Goal: Information Seeking & Learning: Learn about a topic

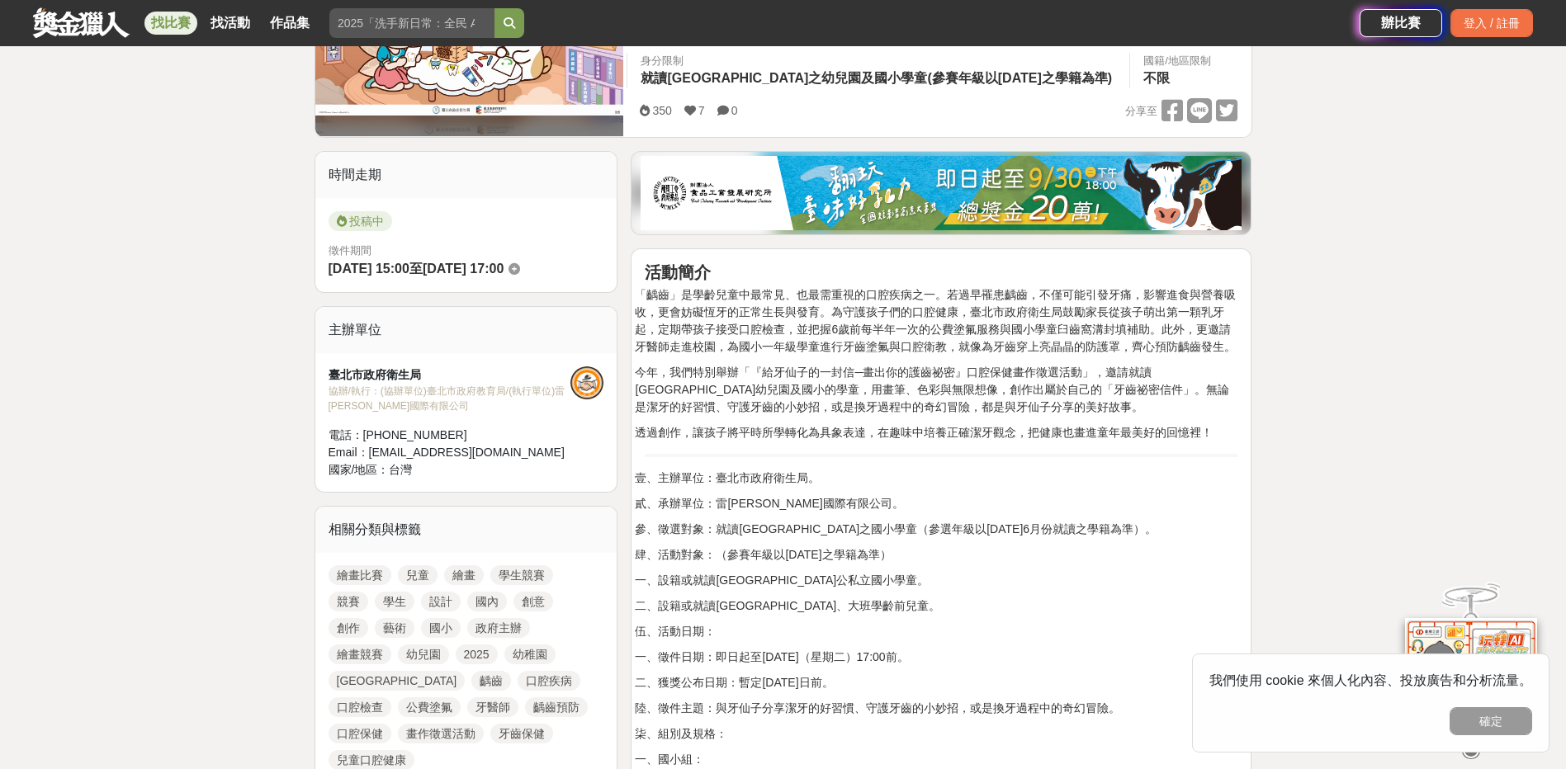
scroll to position [386, 0]
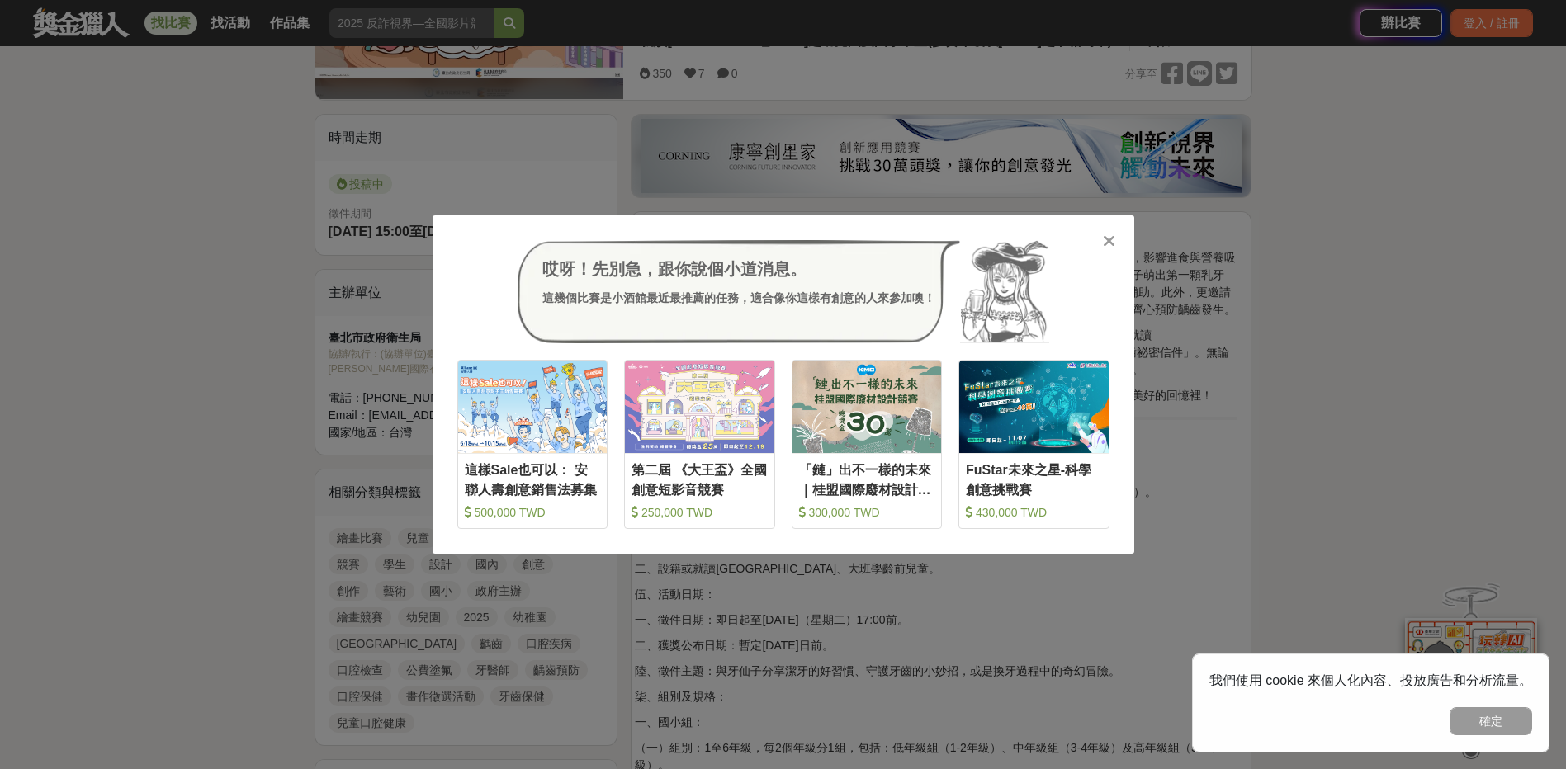
click at [1102, 240] on div at bounding box center [1109, 240] width 17 height 17
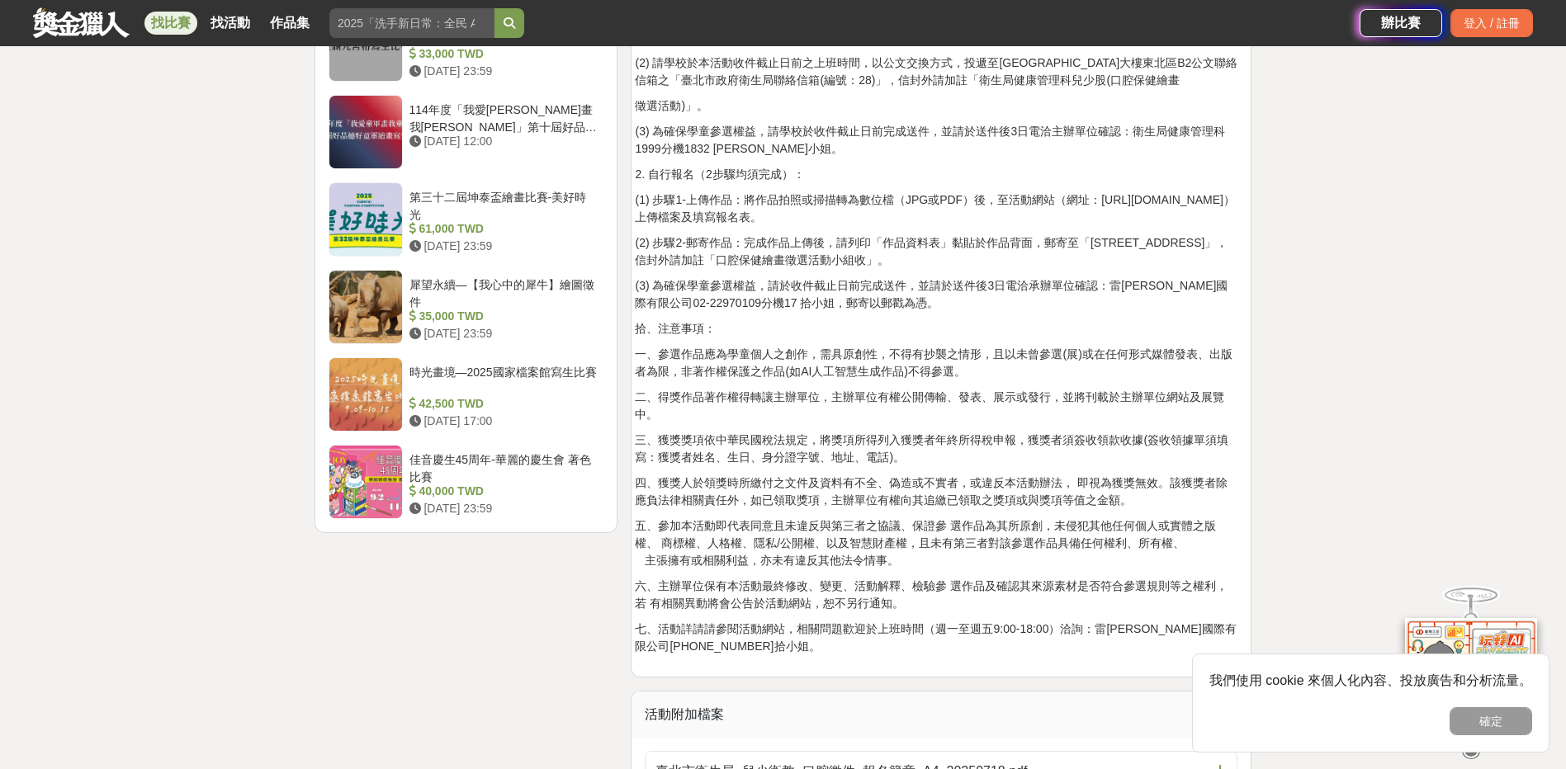
scroll to position [2504, 0]
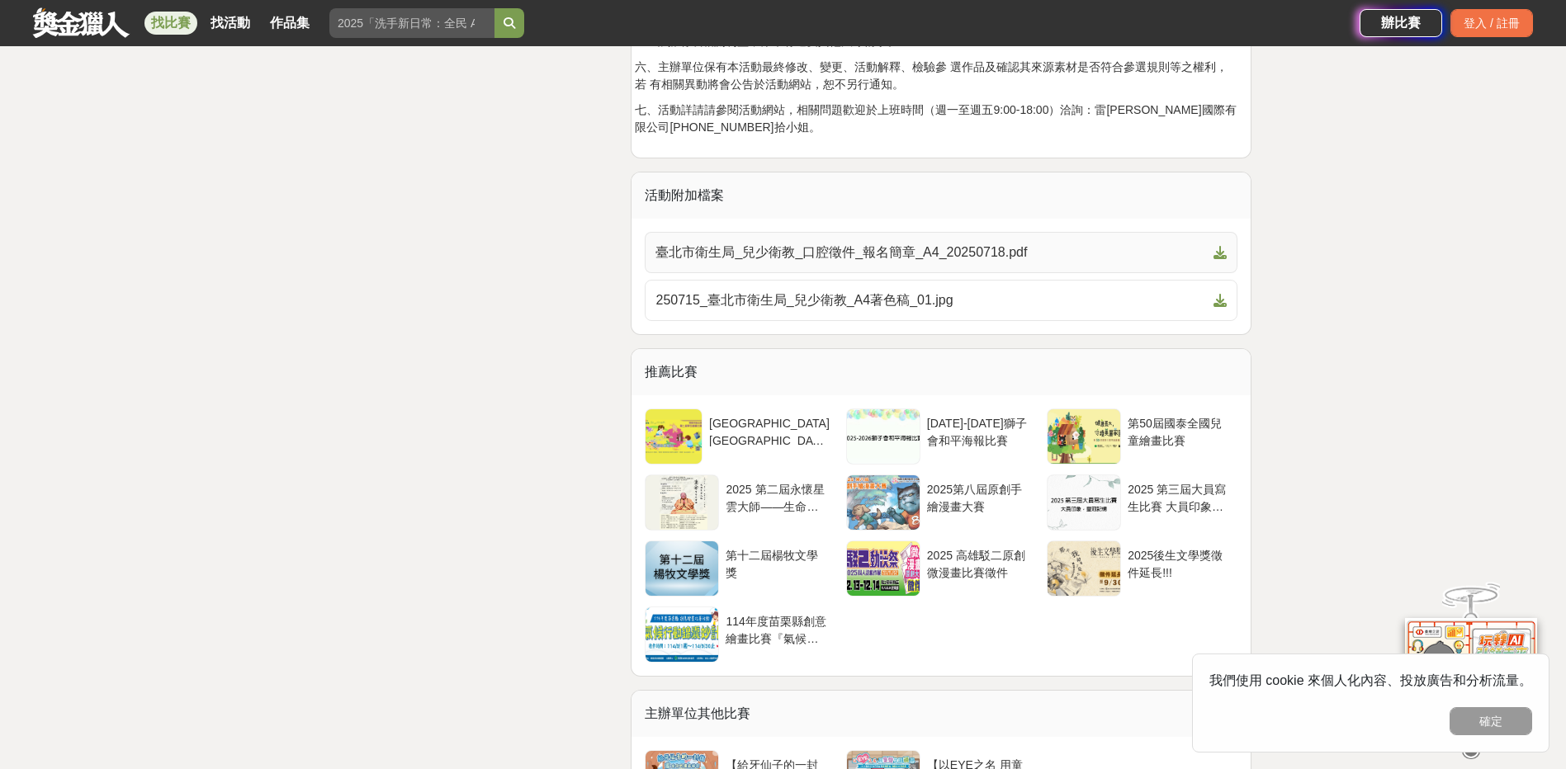
click at [831, 250] on span "臺北市衛生局_兒少衛教_口腔徵件_報名簡章_A4_20250718.pdf" at bounding box center [930, 253] width 551 height 20
click at [1218, 256] on icon at bounding box center [1220, 252] width 13 height 13
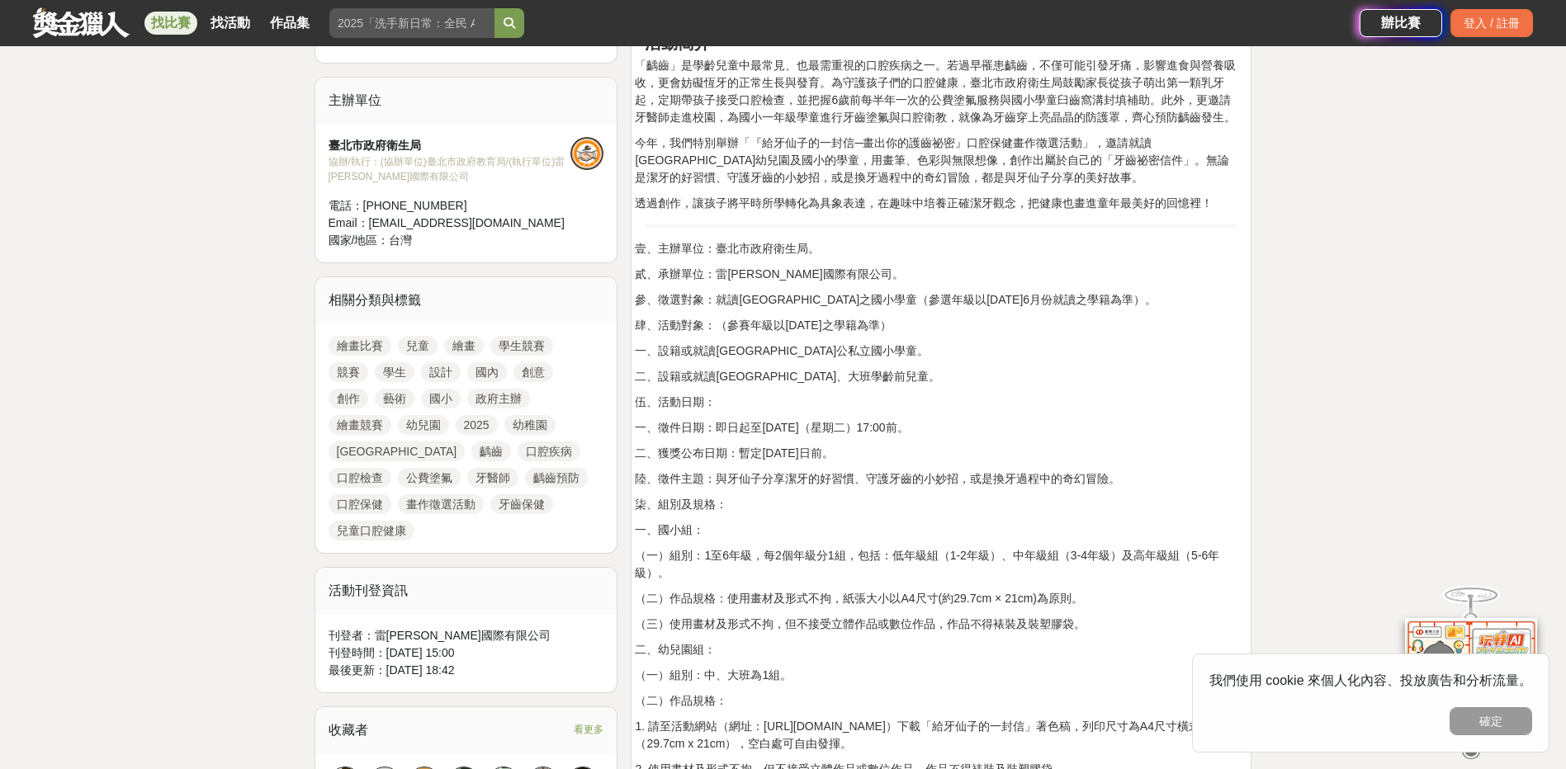
scroll to position [0, 0]
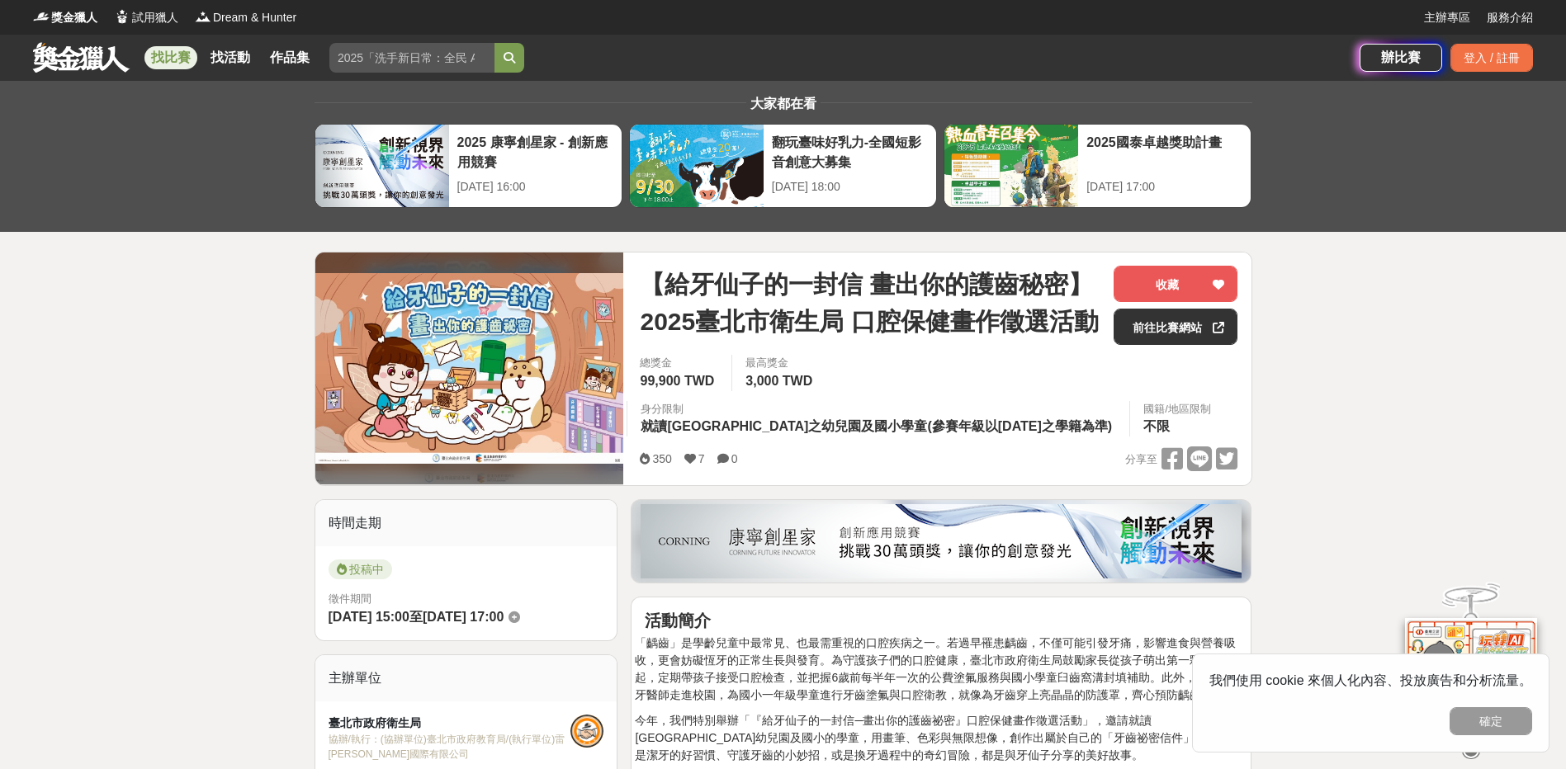
click at [176, 59] on link "找比賽" at bounding box center [170, 57] width 53 height 23
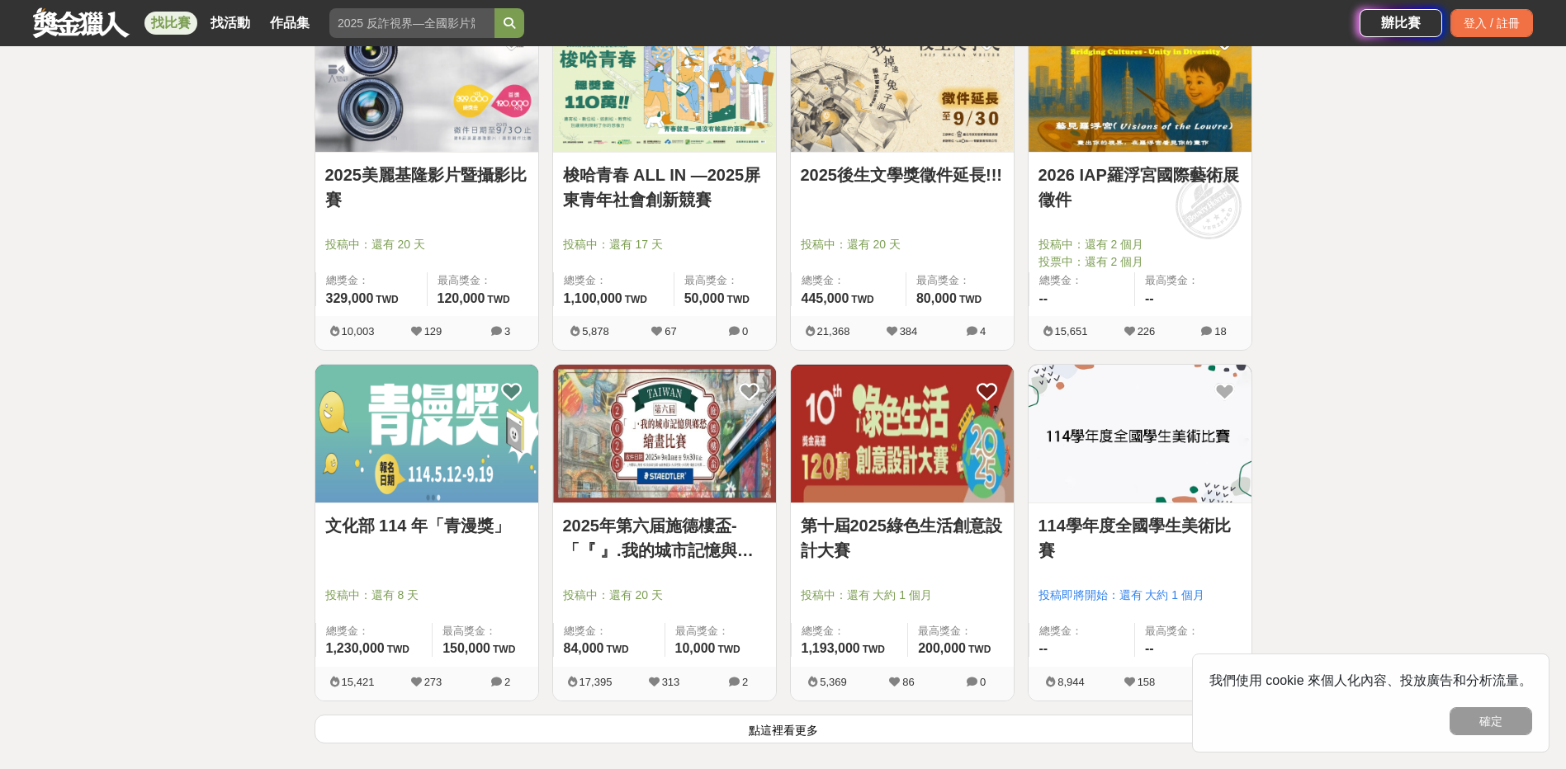
scroll to position [2119, 0]
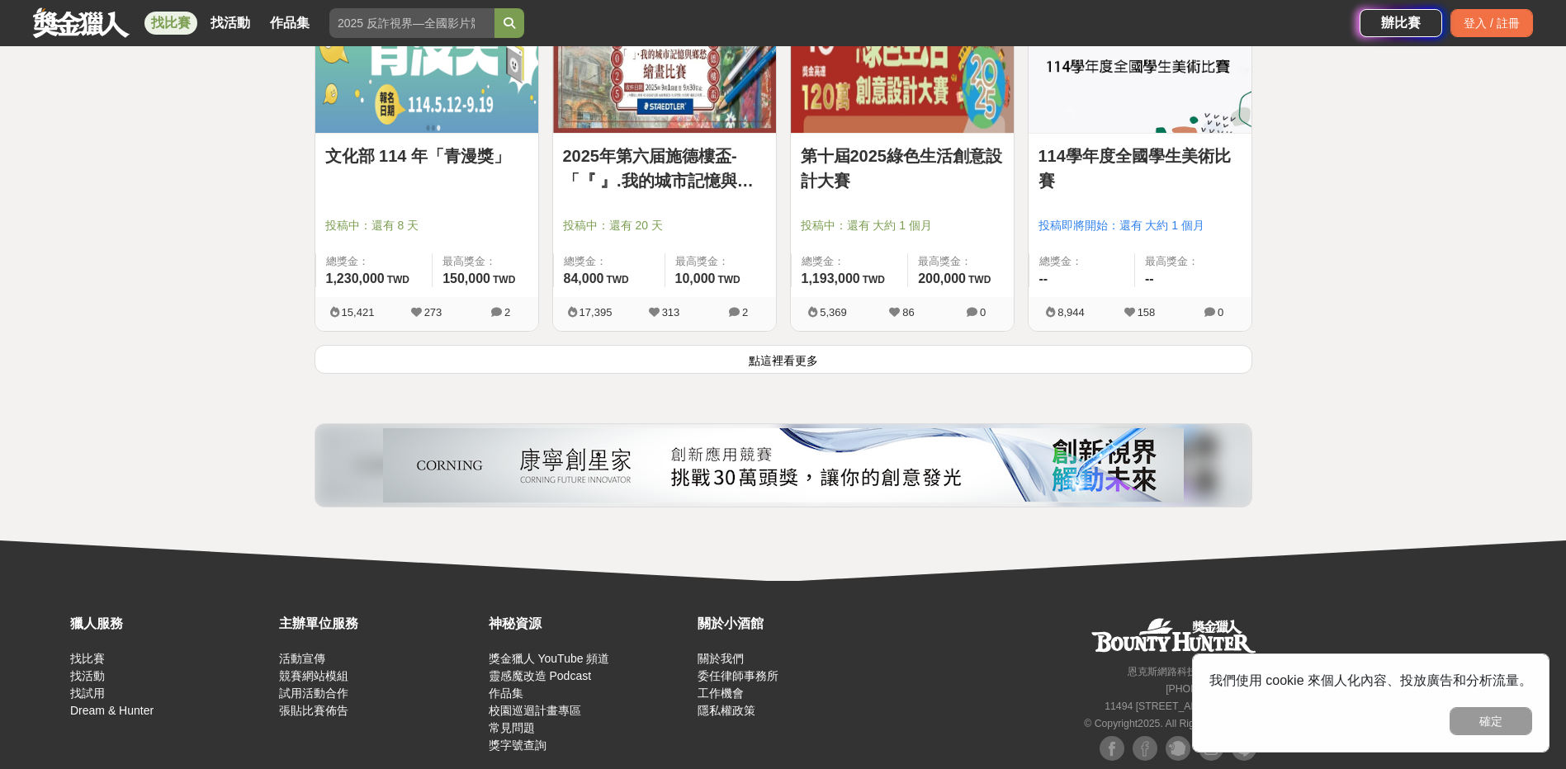
click at [813, 359] on button "點這裡看更多" at bounding box center [784, 359] width 938 height 29
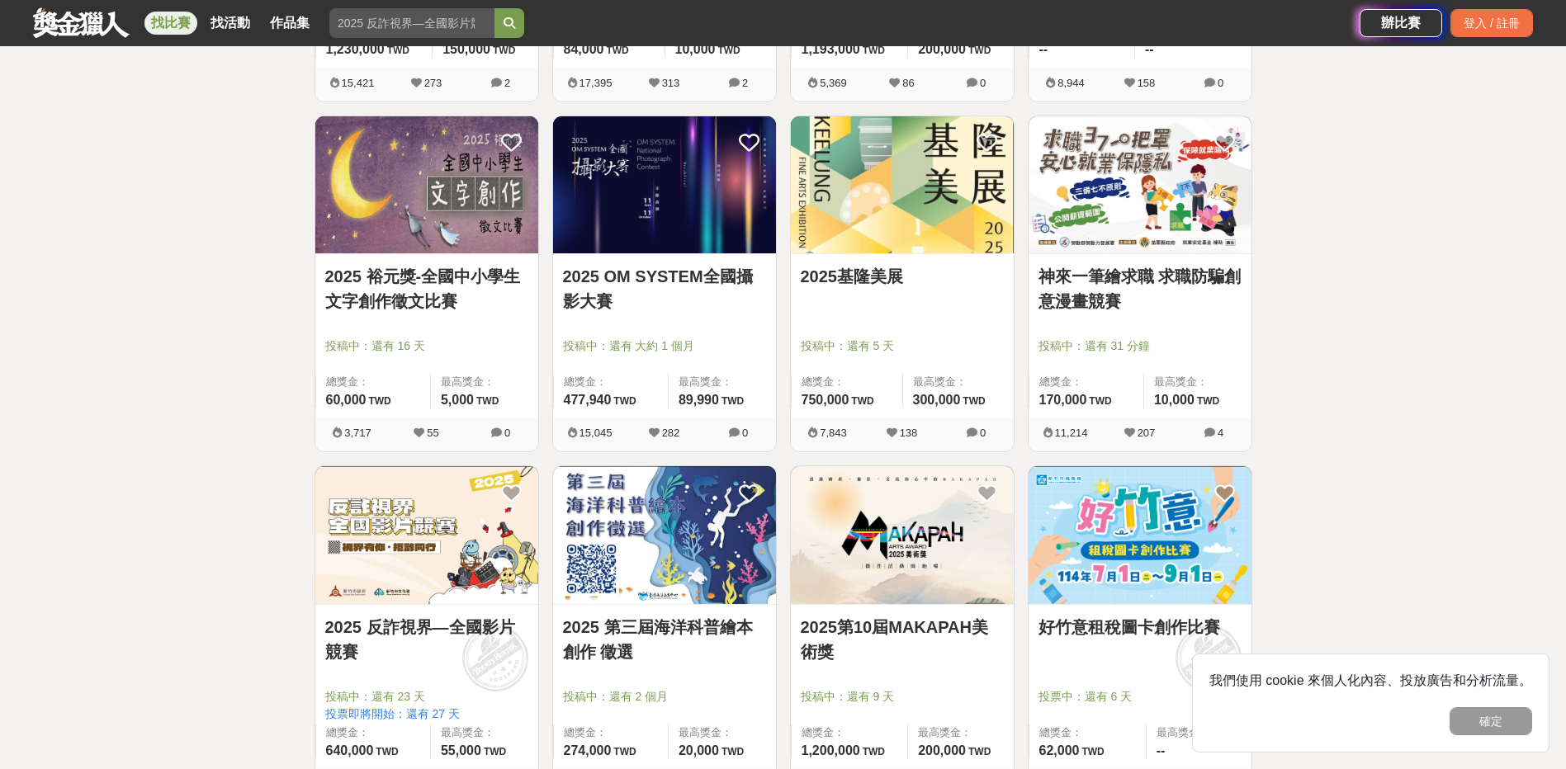
scroll to position [2311, 0]
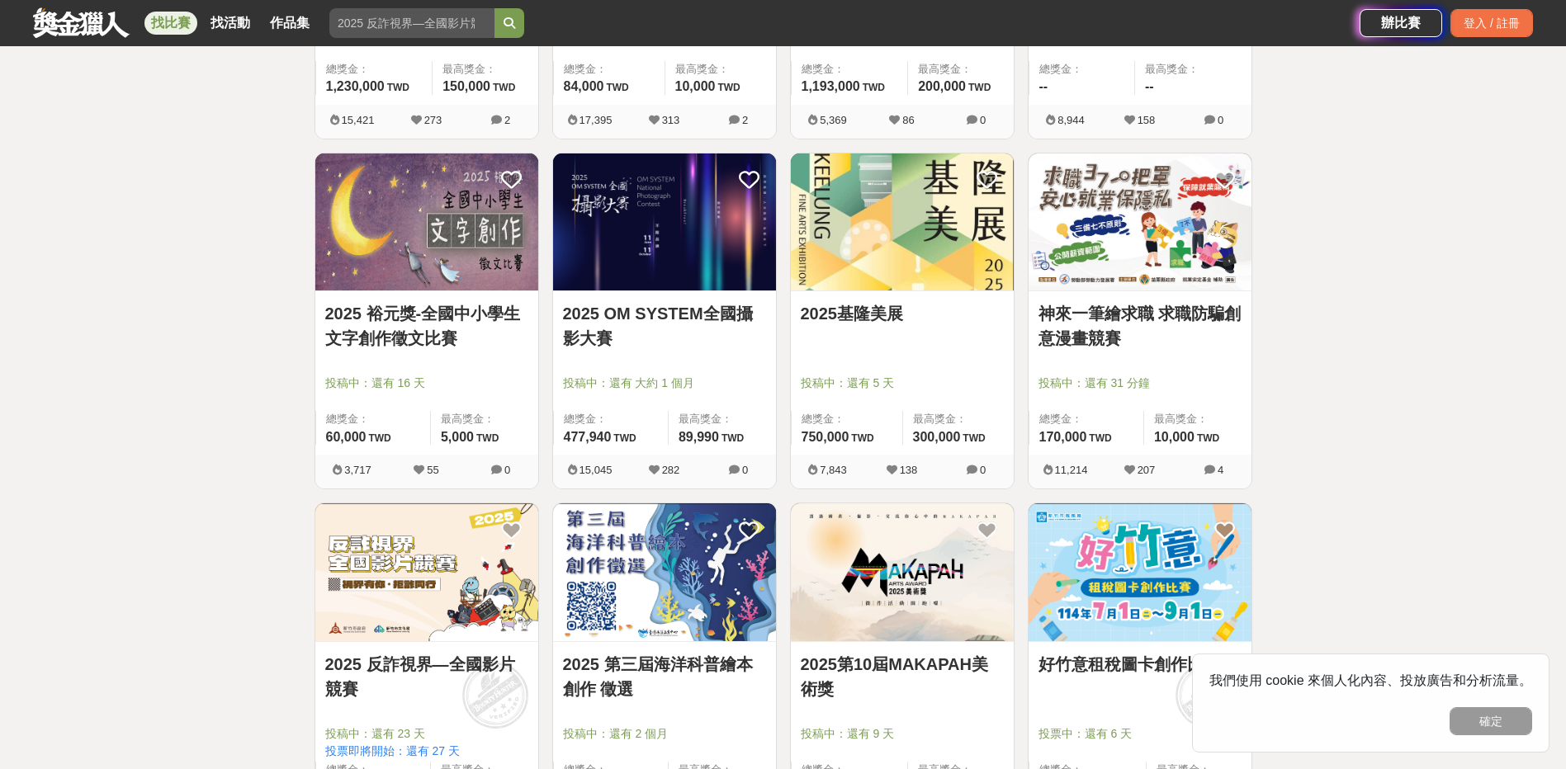
click at [1177, 313] on link "神來一筆繪求職 求職防騙創意漫畫競賽" at bounding box center [1140, 326] width 203 height 50
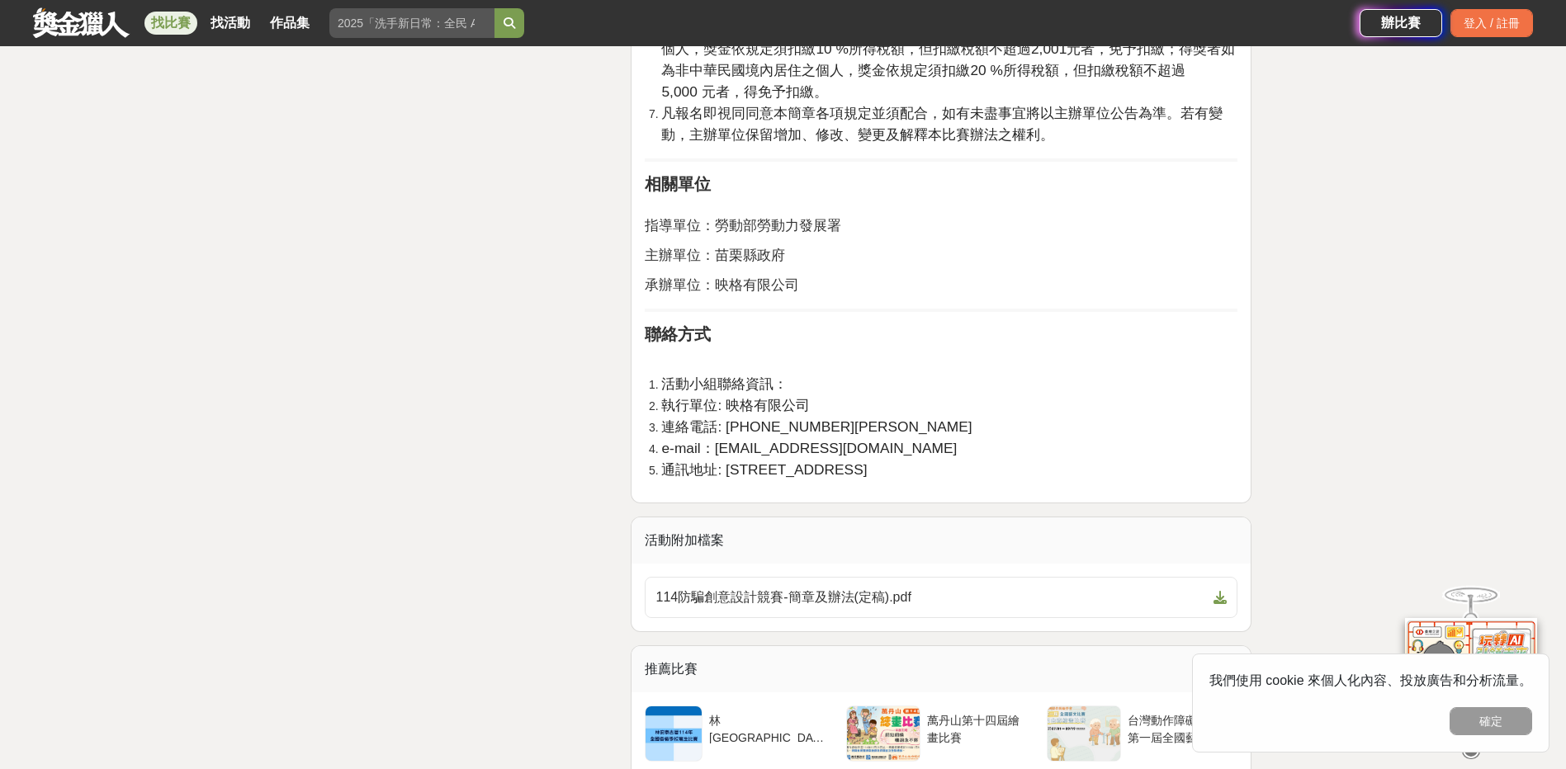
scroll to position [3275, 0]
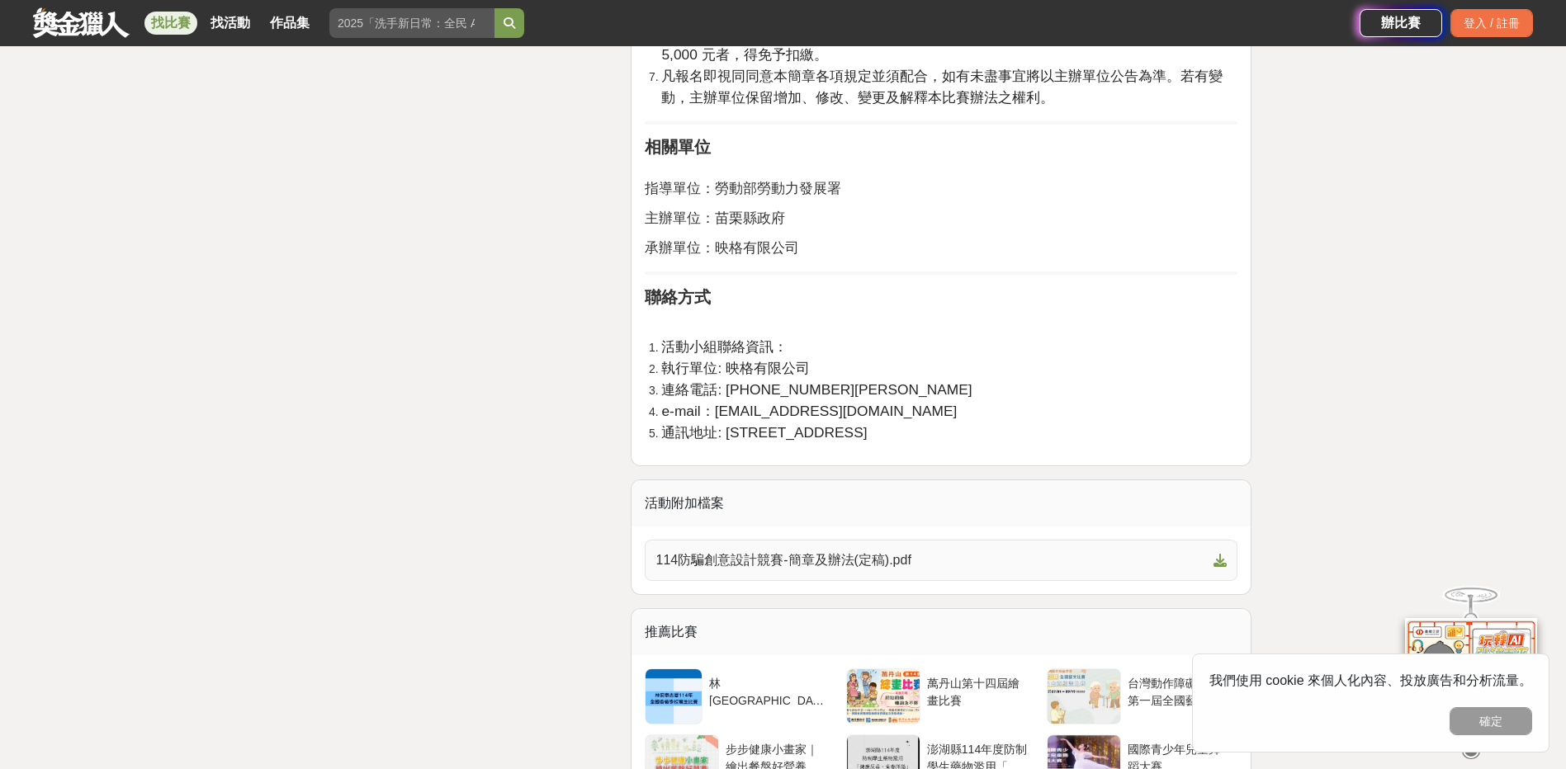
click at [809, 557] on span "114防騙創意設計競賽-簡章及辦法(定稿).pdf" at bounding box center [930, 561] width 551 height 20
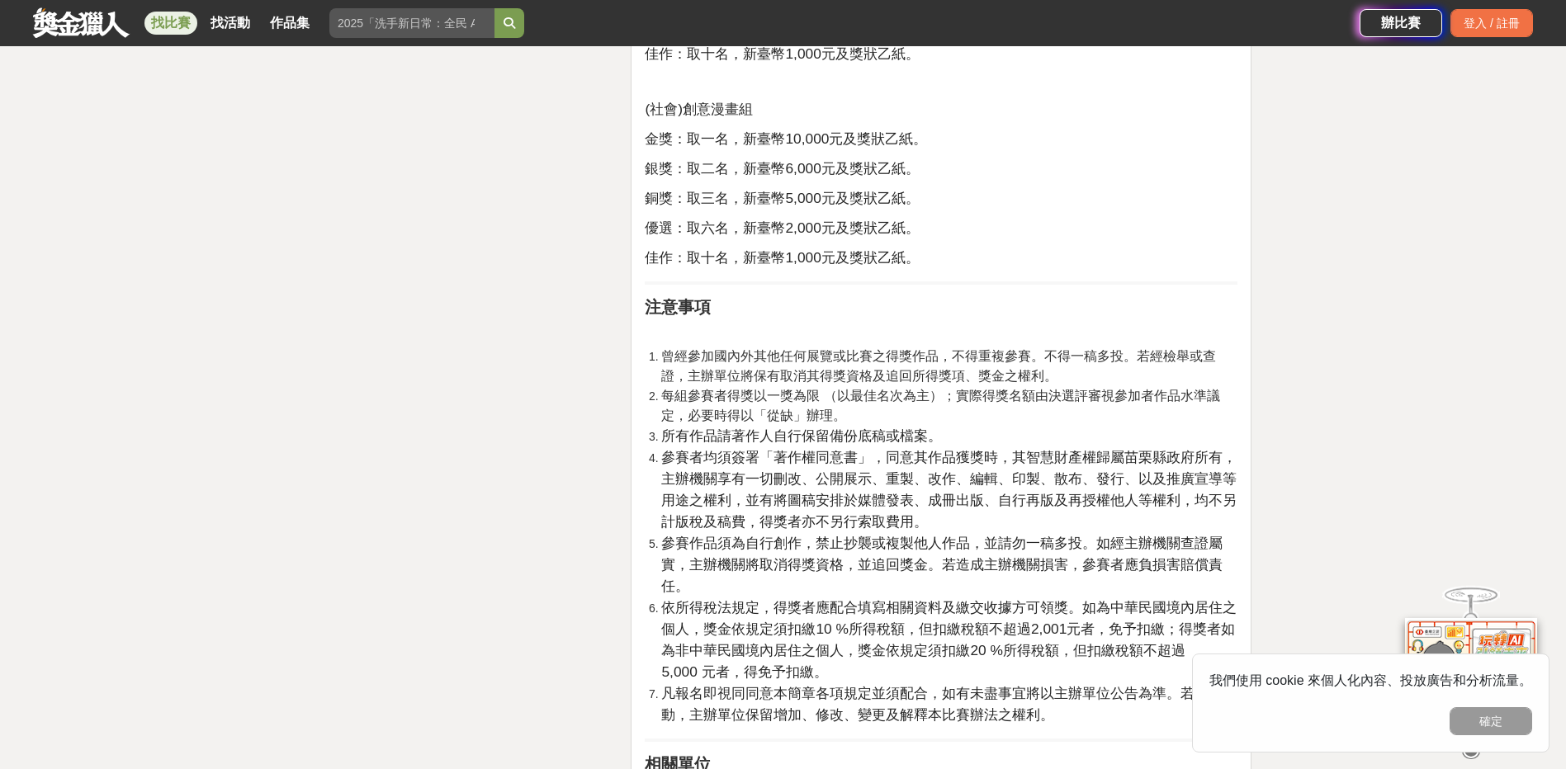
scroll to position [2504, 0]
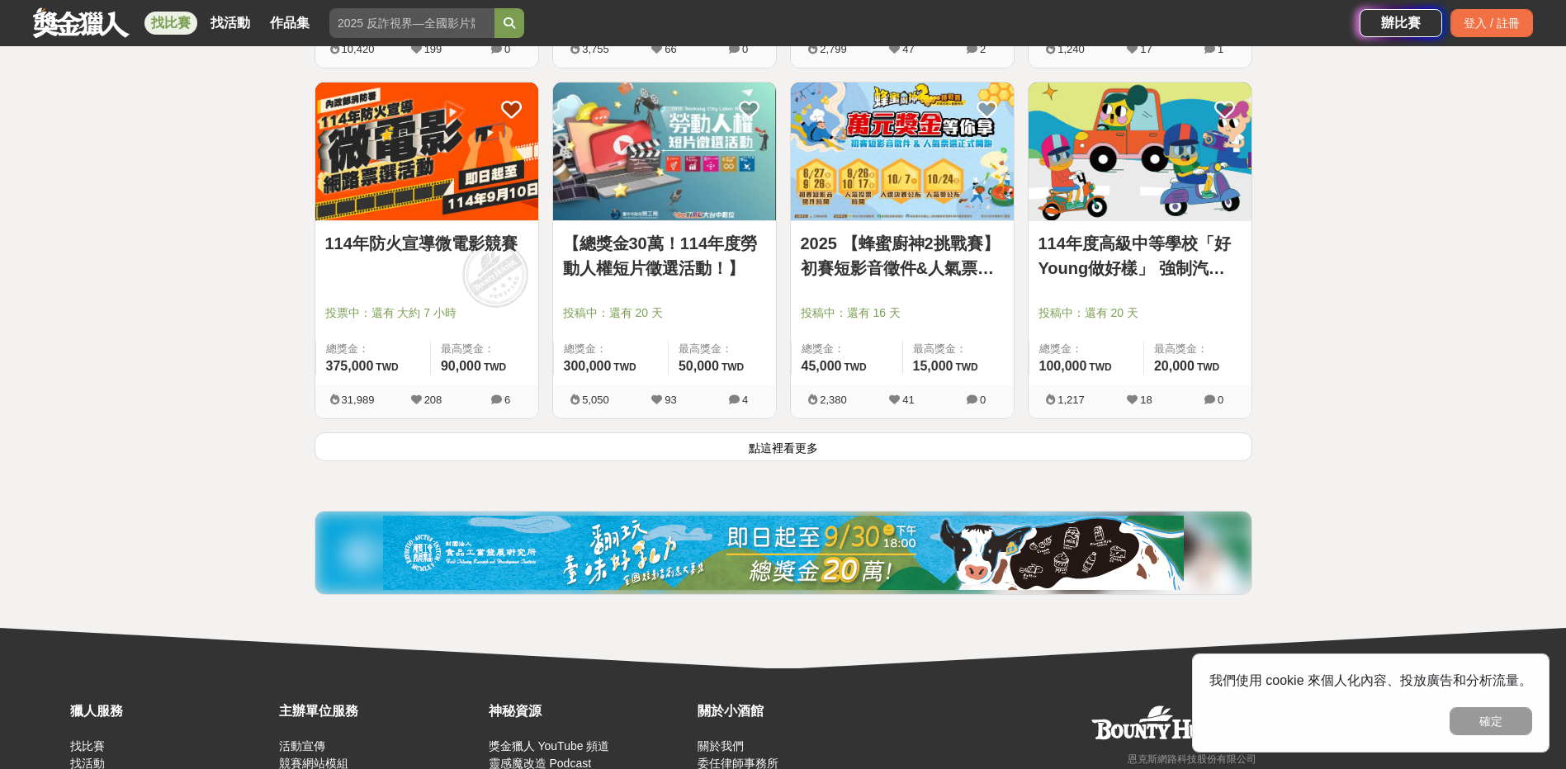
scroll to position [4237, 0]
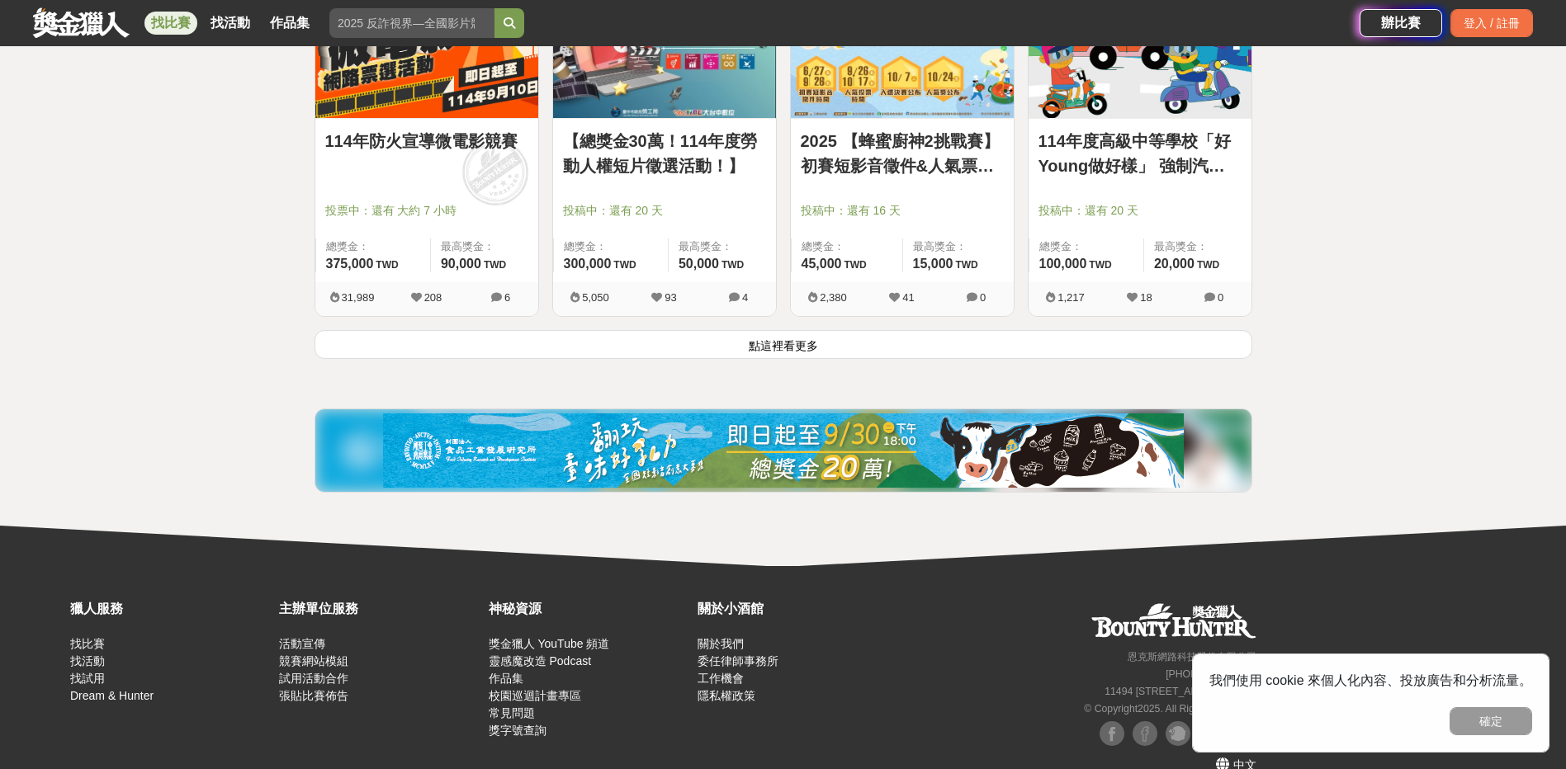
click at [789, 348] on button "點這裡看更多" at bounding box center [784, 344] width 938 height 29
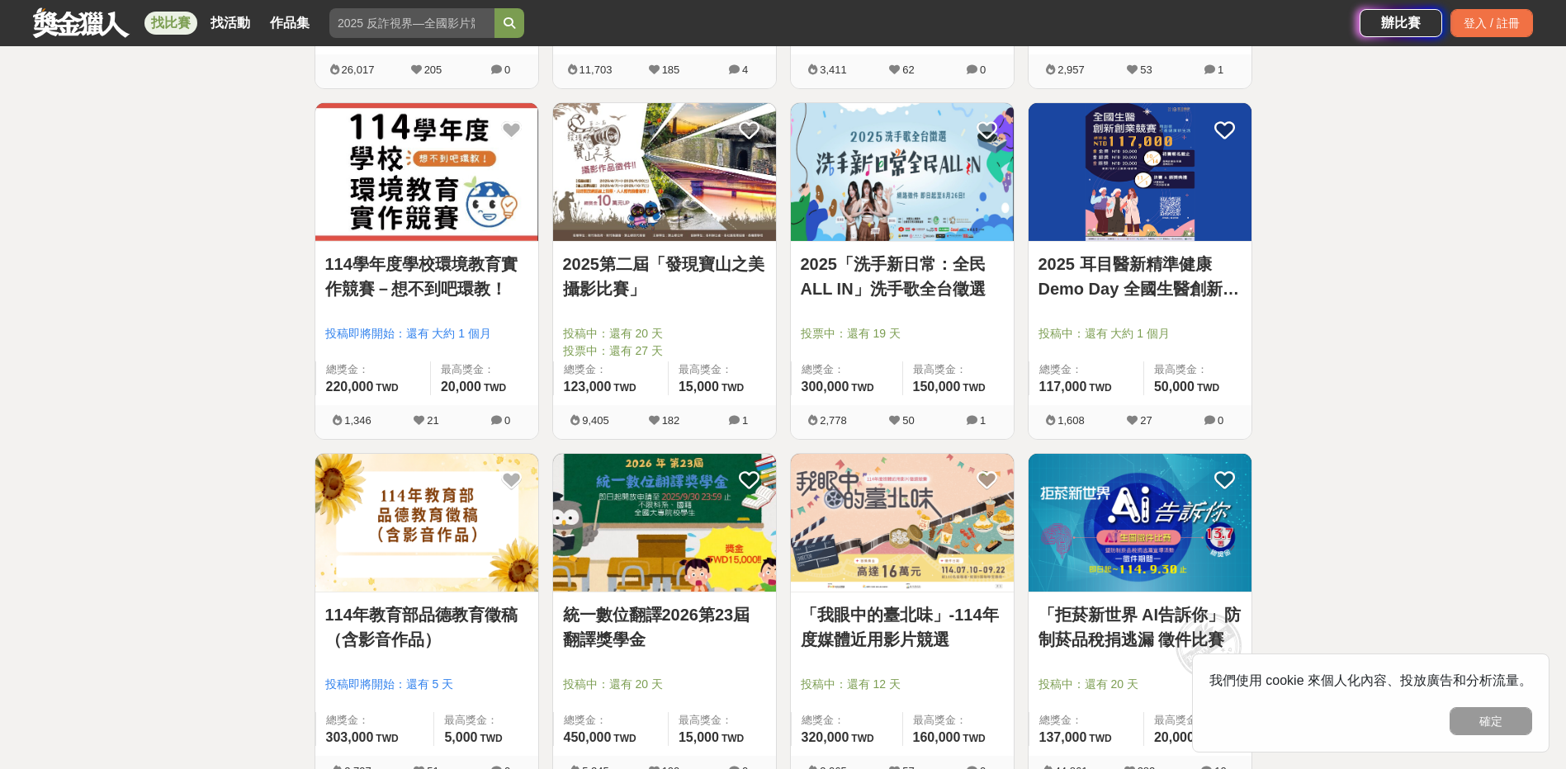
scroll to position [5008, 0]
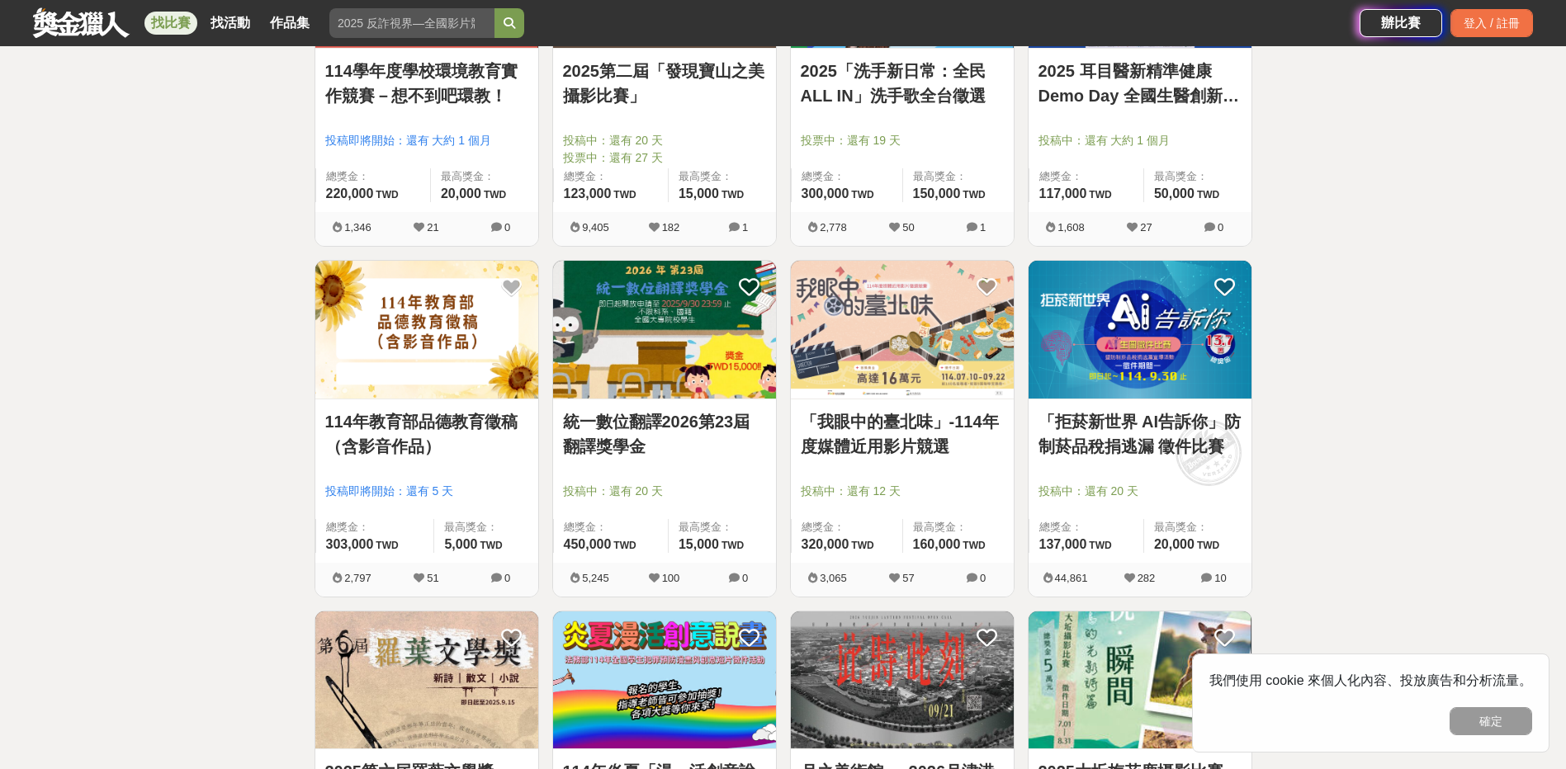
click at [435, 315] on img at bounding box center [426, 330] width 223 height 138
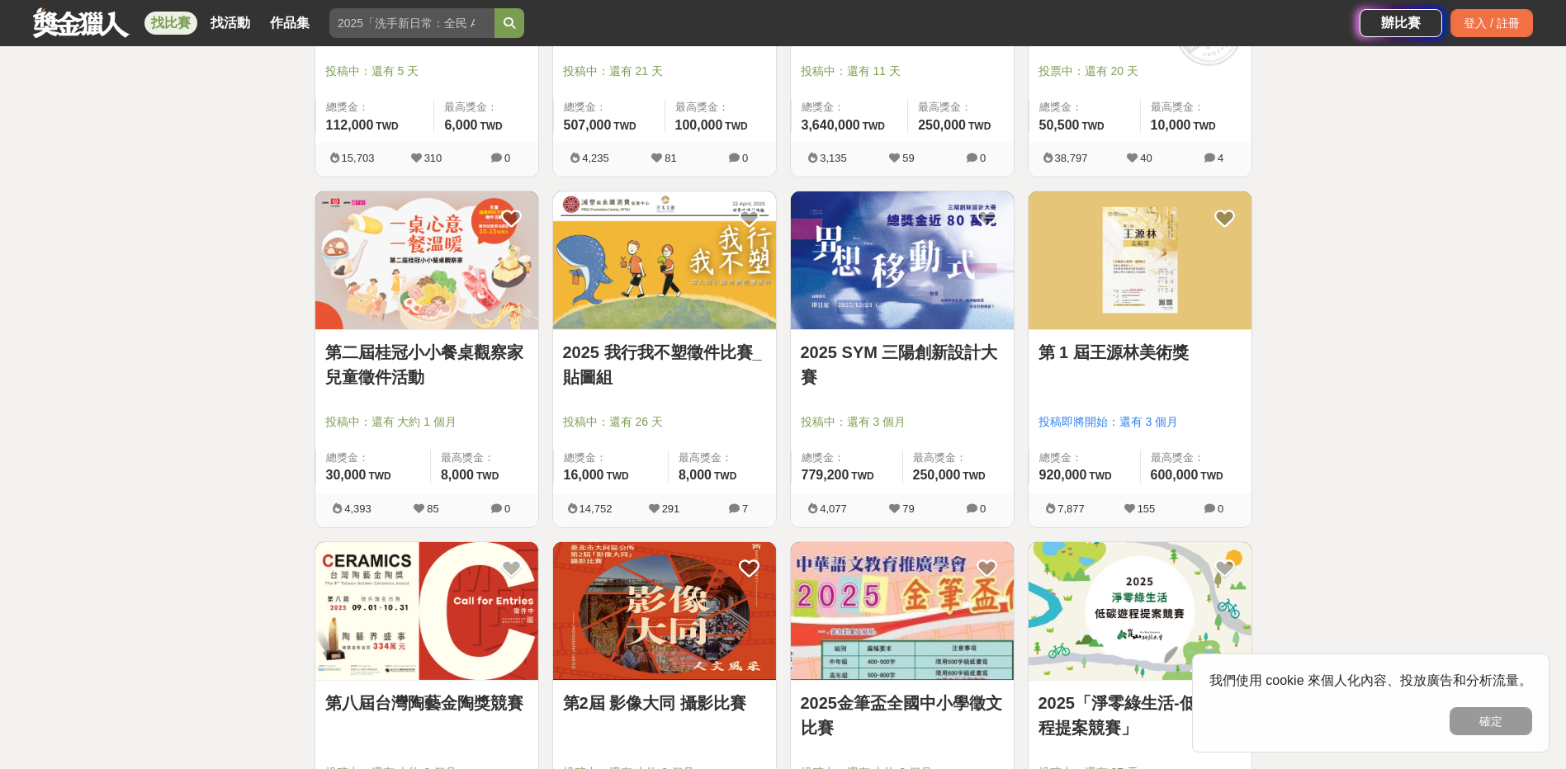
scroll to position [6164, 0]
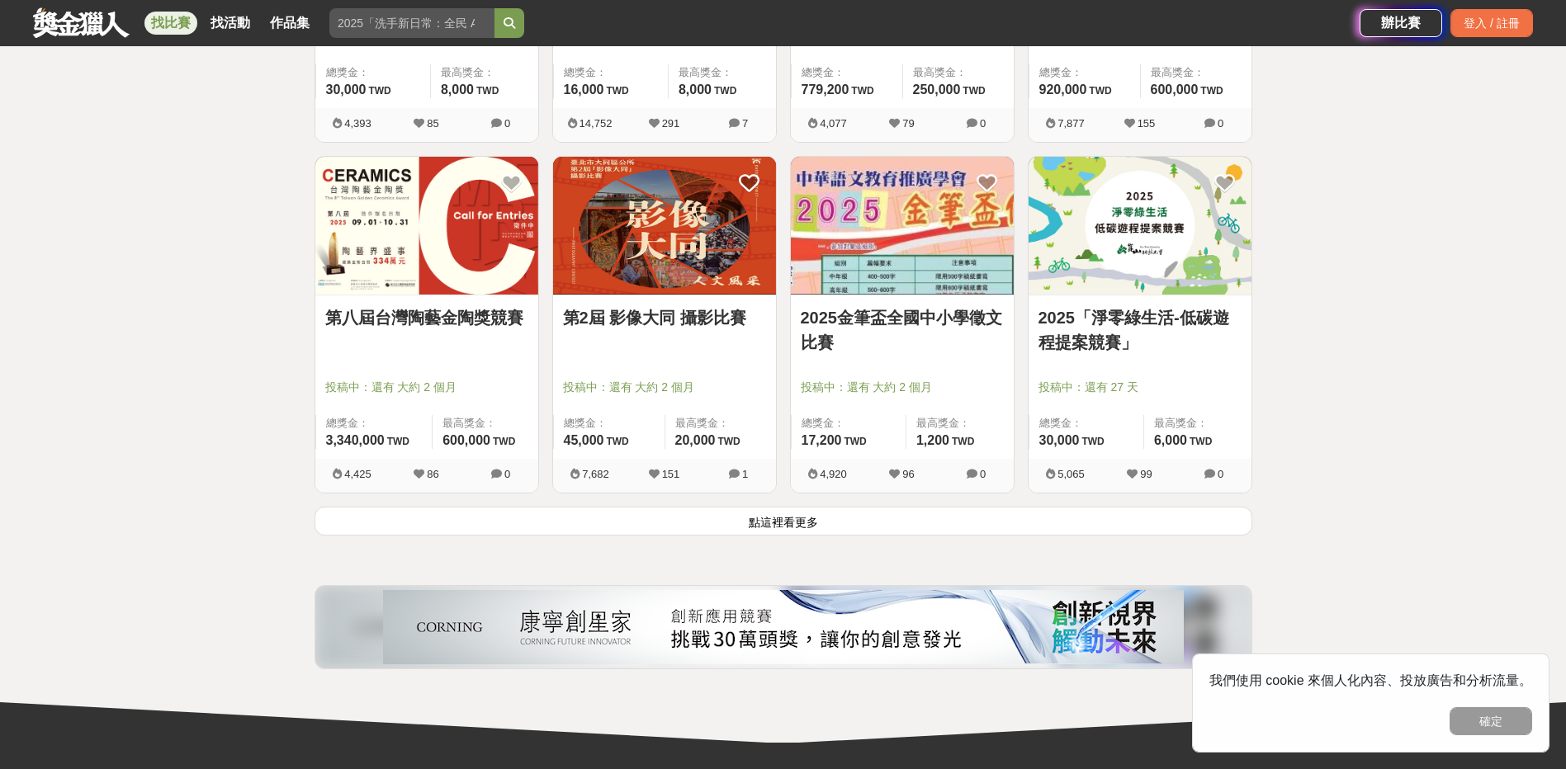
click at [802, 526] on button "點這裡看更多" at bounding box center [784, 521] width 938 height 29
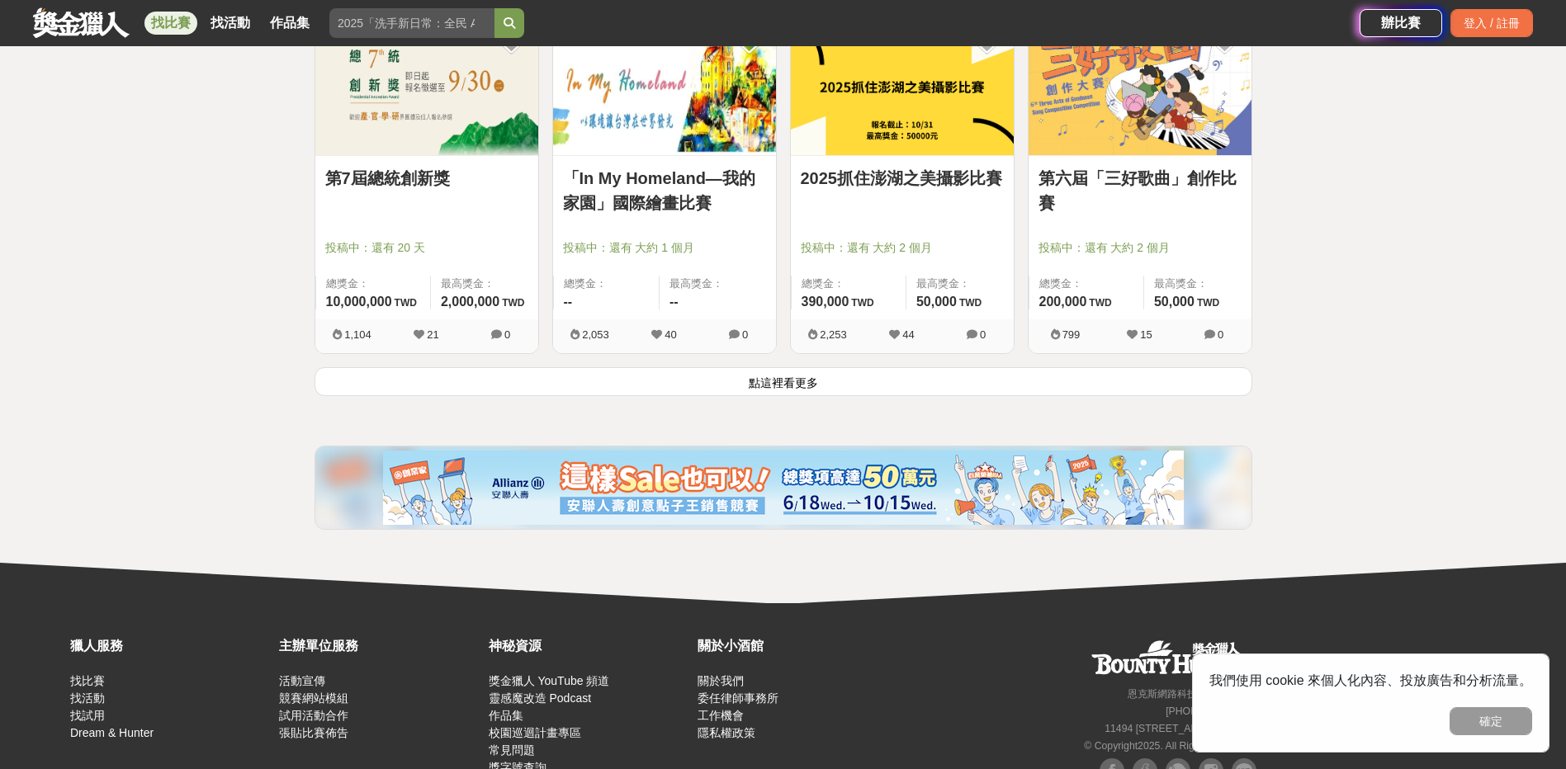
scroll to position [8472, 0]
